Goal: Information Seeking & Learning: Find specific fact

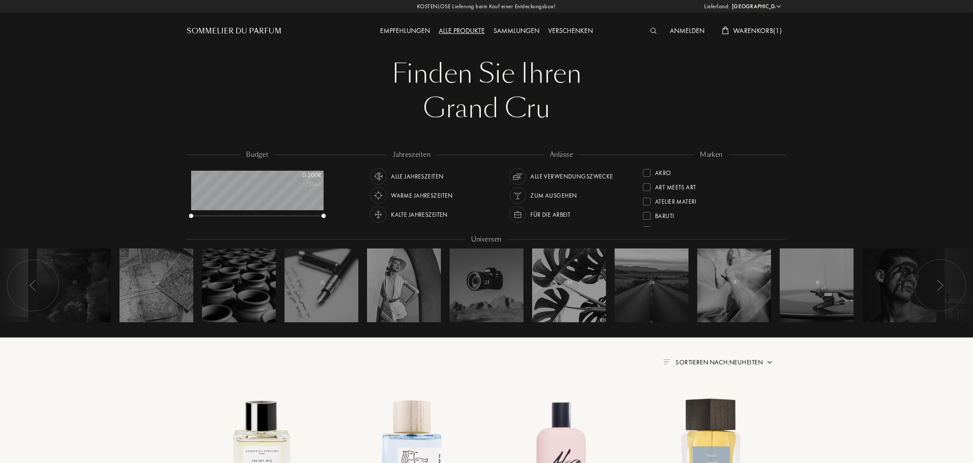
select select "DE"
click at [652, 32] on img at bounding box center [653, 31] width 7 height 6
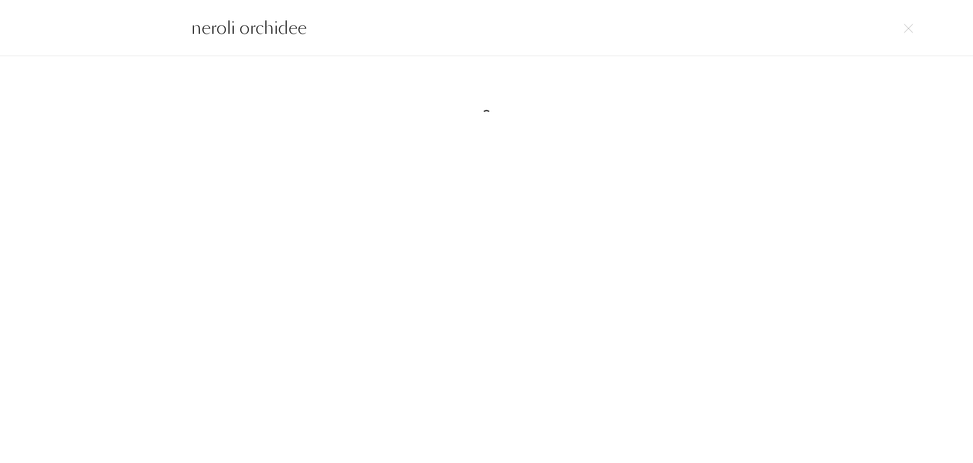
type input "neroli orchidee"
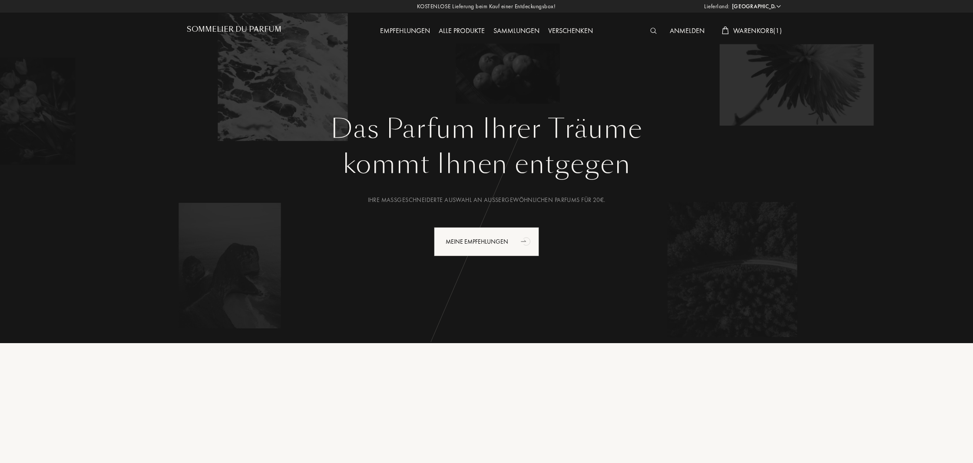
select select "DE"
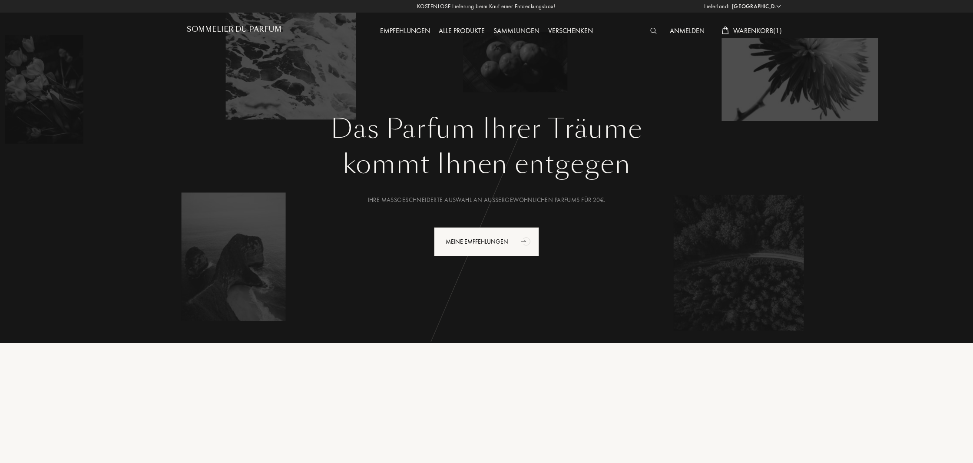
click at [651, 31] on img at bounding box center [653, 31] width 7 height 6
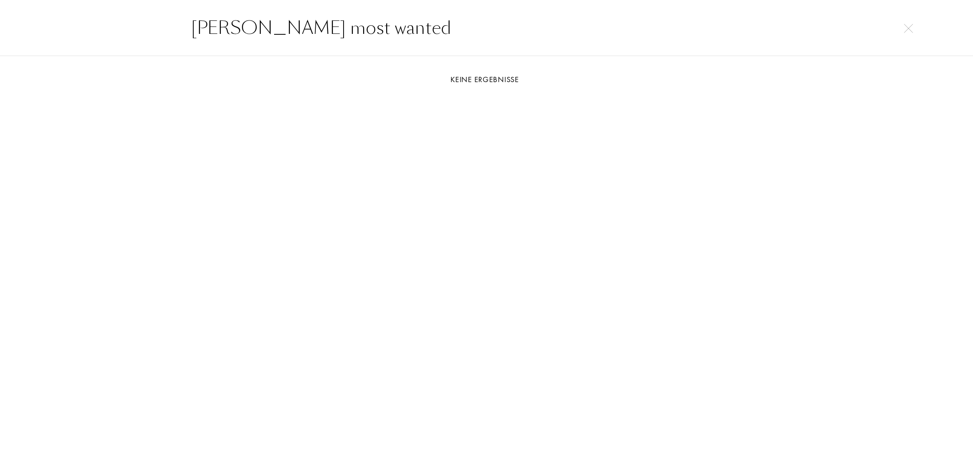
click at [286, 29] on input "[PERSON_NAME] most wanted" at bounding box center [487, 28] width 626 height 26
click at [309, 27] on input "[PERSON_NAME] wanted" at bounding box center [487, 28] width 626 height 26
click at [335, 28] on input "[PERSON_NAME] wanted" at bounding box center [487, 28] width 626 height 26
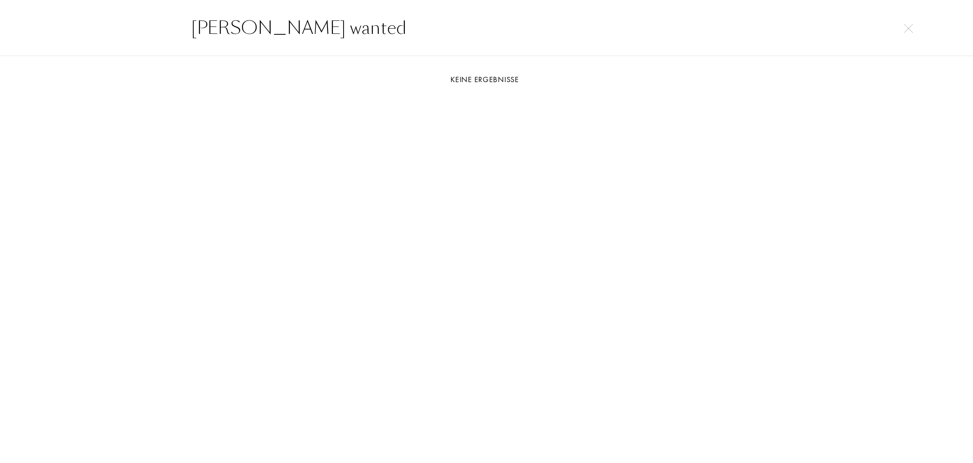
click at [335, 28] on input "[PERSON_NAME] wanted" at bounding box center [487, 28] width 626 height 26
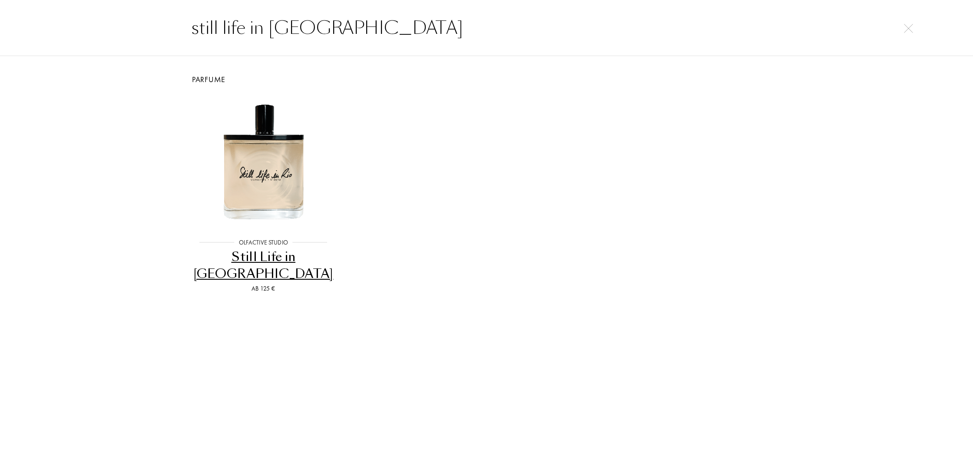
type input "still life in [GEOGRAPHIC_DATA]"
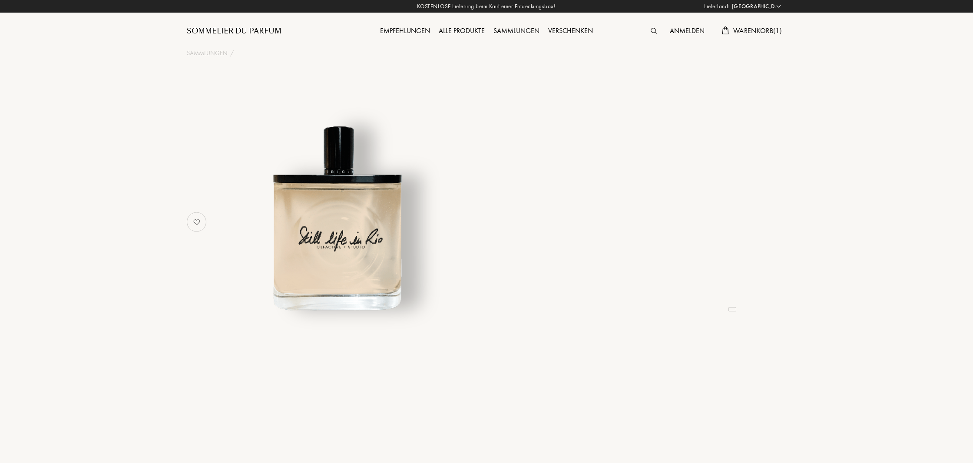
select select "DE"
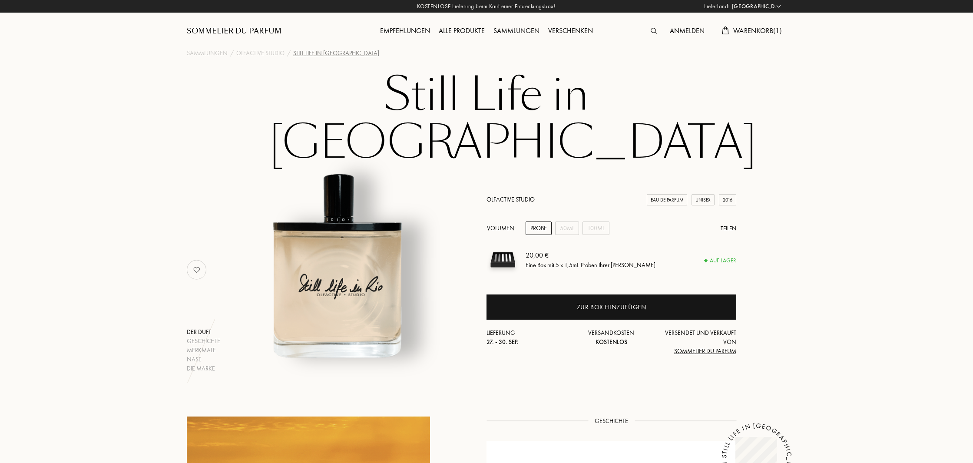
click at [652, 30] on img at bounding box center [654, 31] width 6 height 6
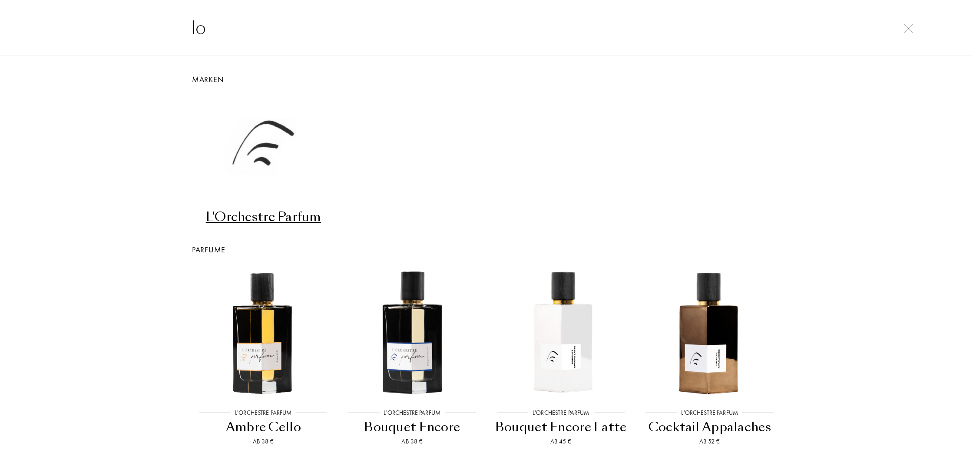
type input "l"
